Goal: Check status: Check status

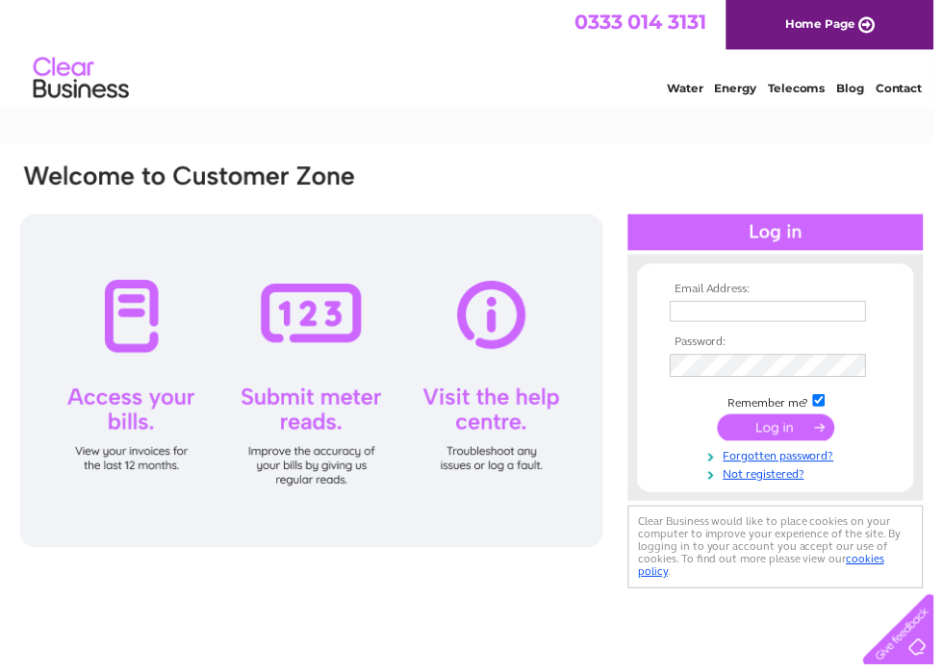
click at [751, 315] on input "text" at bounding box center [775, 314] width 198 height 21
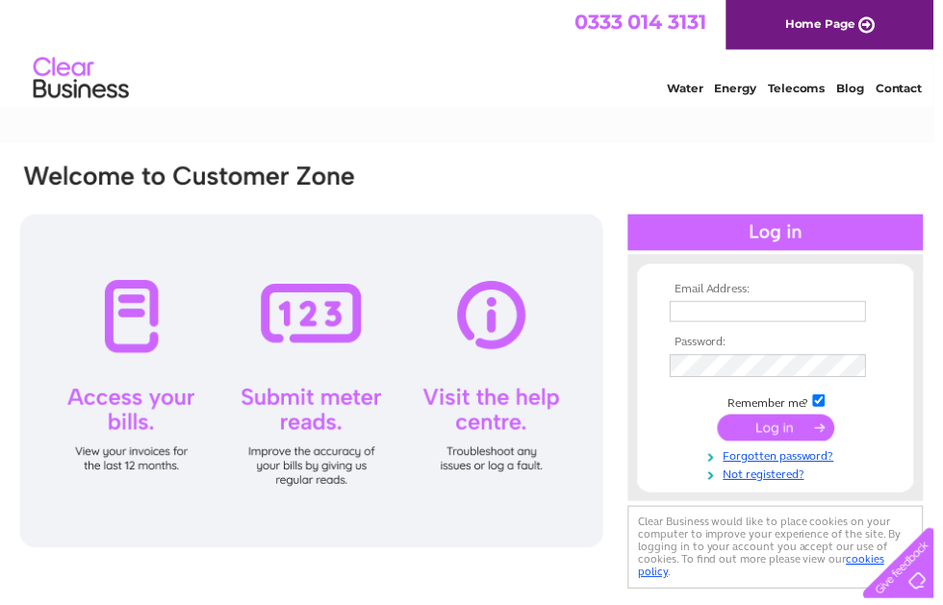
type input "[PERSON_NAME][EMAIL_ADDRESS][DOMAIN_NAME]"
click at [783, 439] on input "submit" at bounding box center [783, 431] width 118 height 27
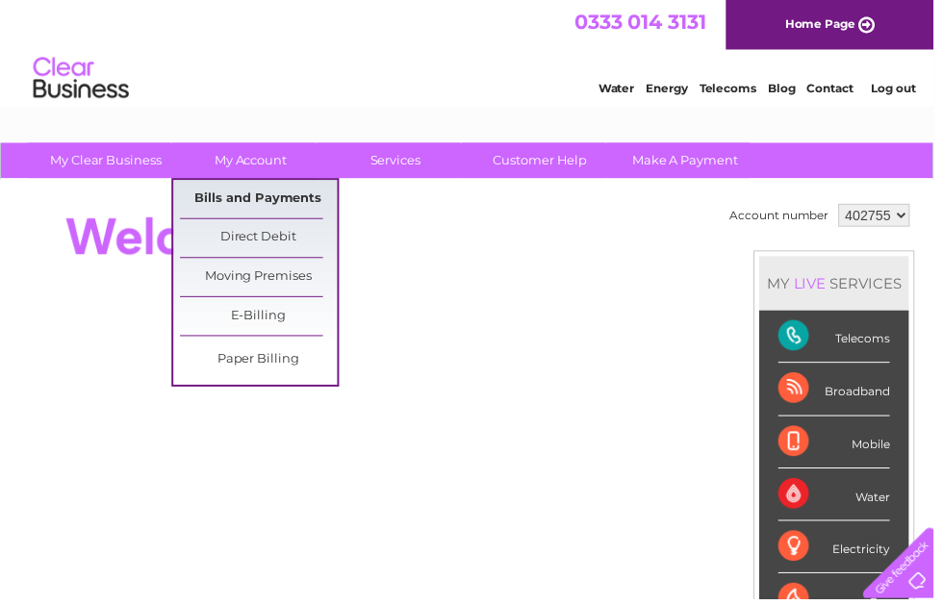
click at [253, 204] on link "Bills and Payments" at bounding box center [261, 201] width 159 height 38
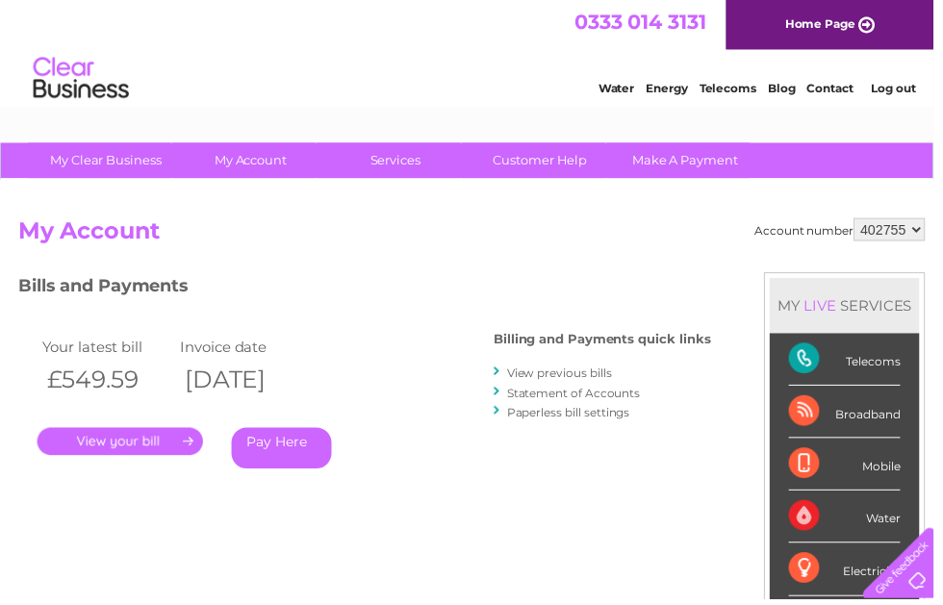
click at [149, 443] on link "." at bounding box center [121, 446] width 167 height 28
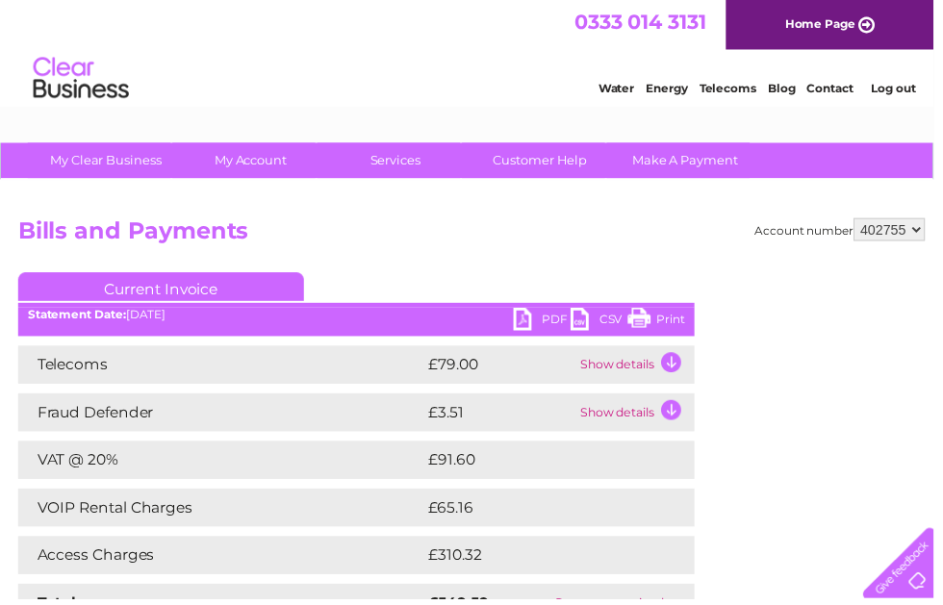
click at [539, 326] on link "PDF" at bounding box center [547, 325] width 58 height 28
